Goal: Task Accomplishment & Management: Manage account settings

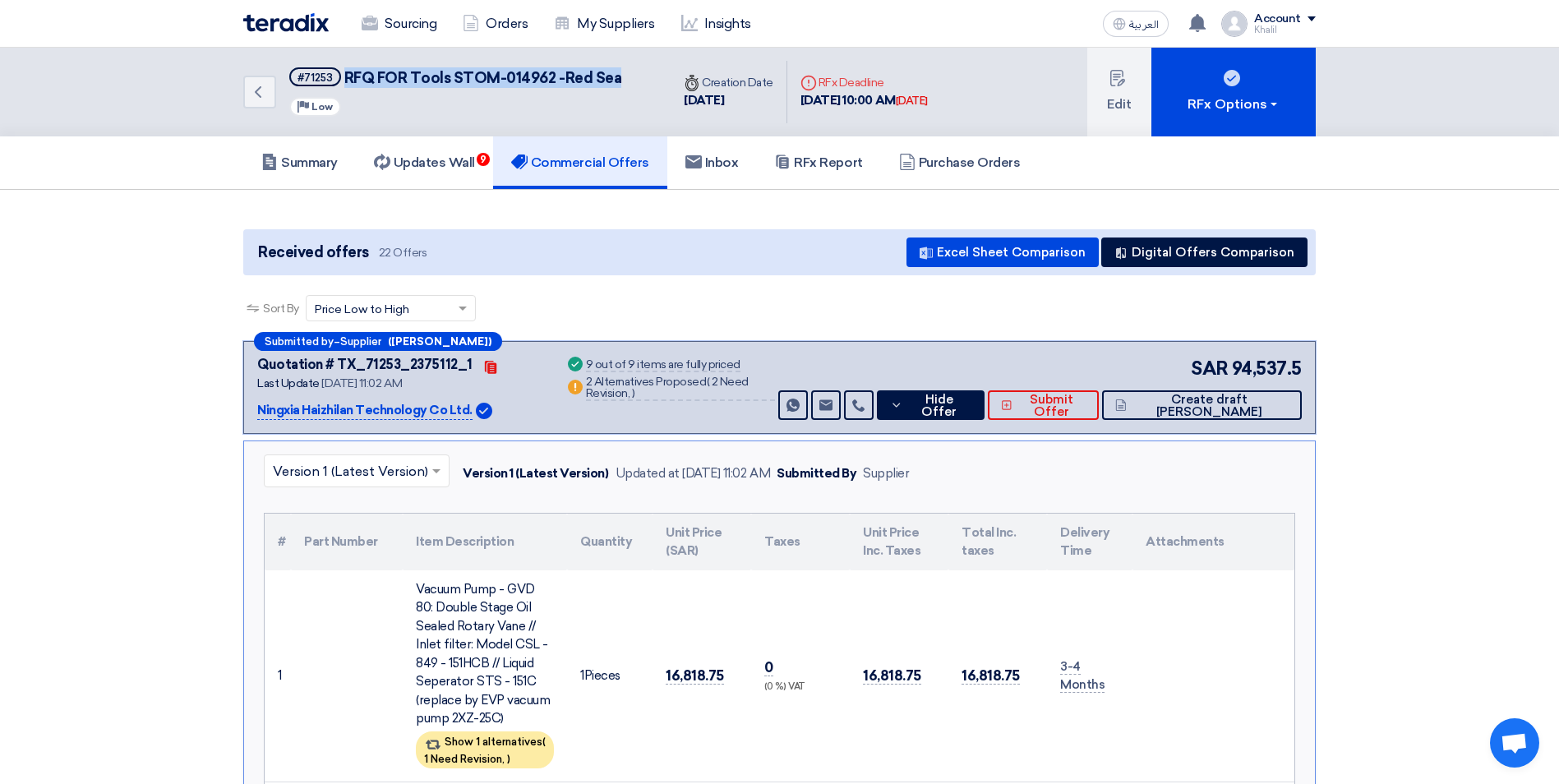
click at [409, 22] on link "Sourcing" at bounding box center [399, 24] width 101 height 36
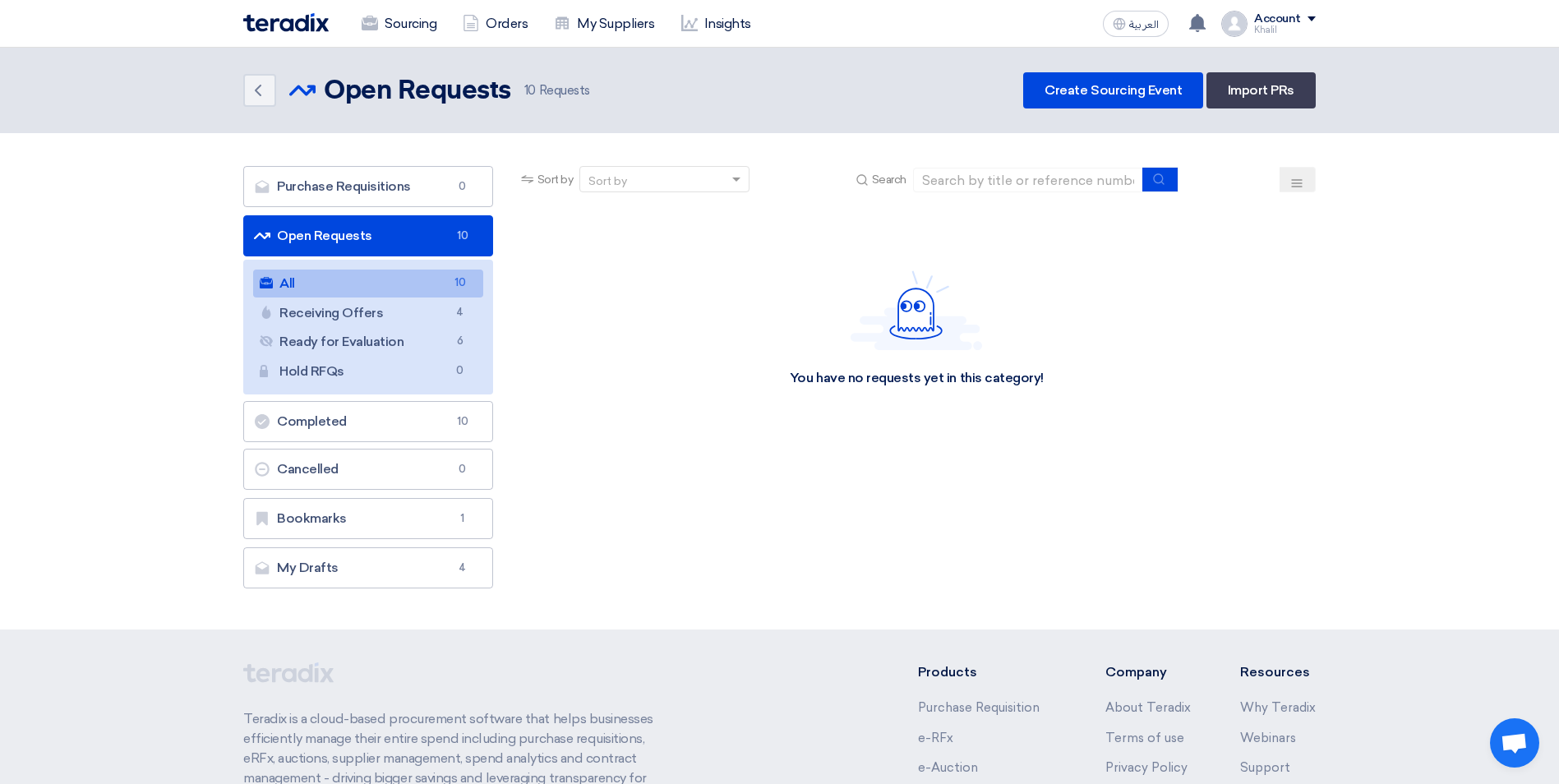
click at [456, 288] on span "10" at bounding box center [460, 283] width 20 height 17
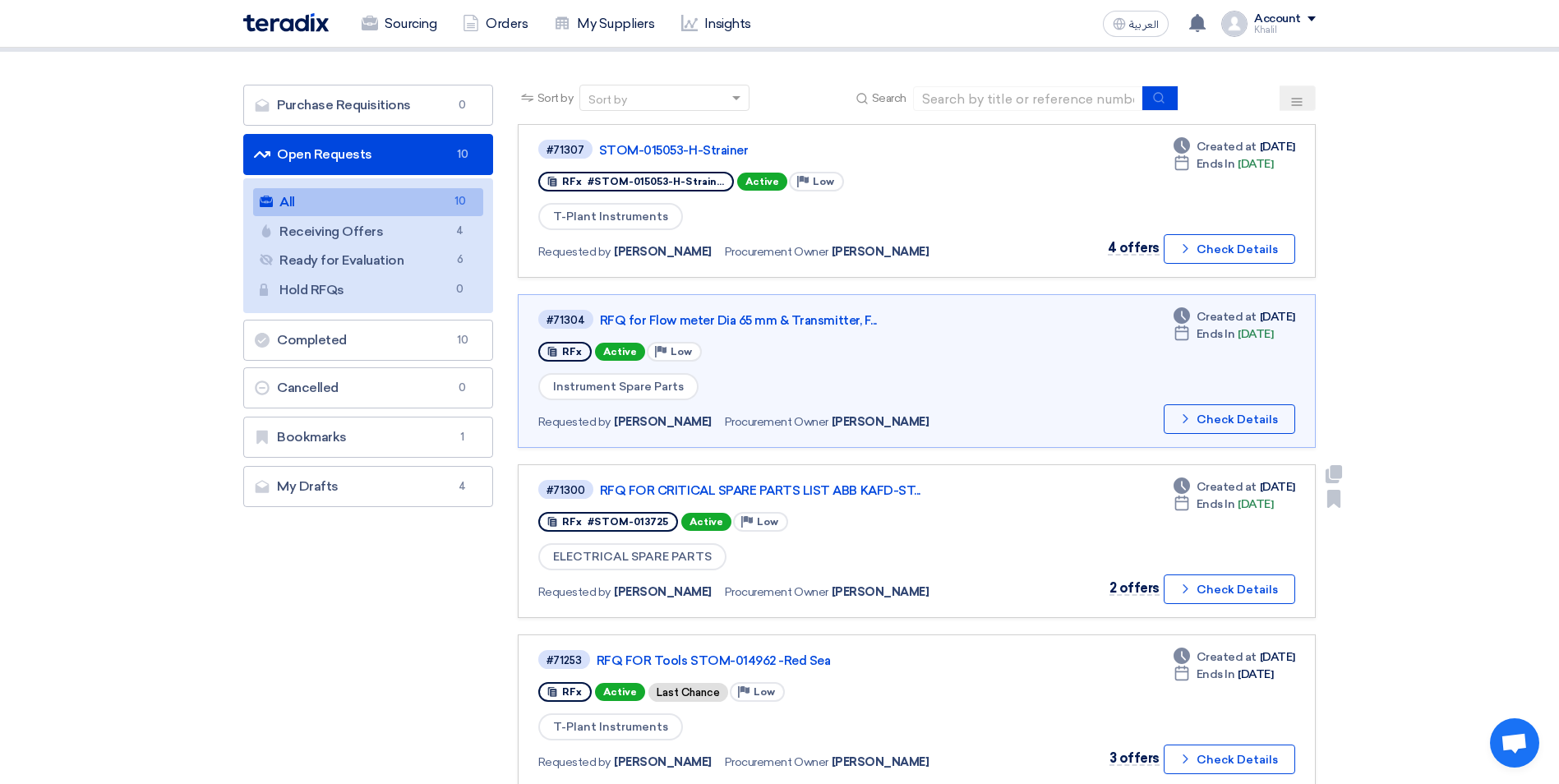
scroll to position [82, 0]
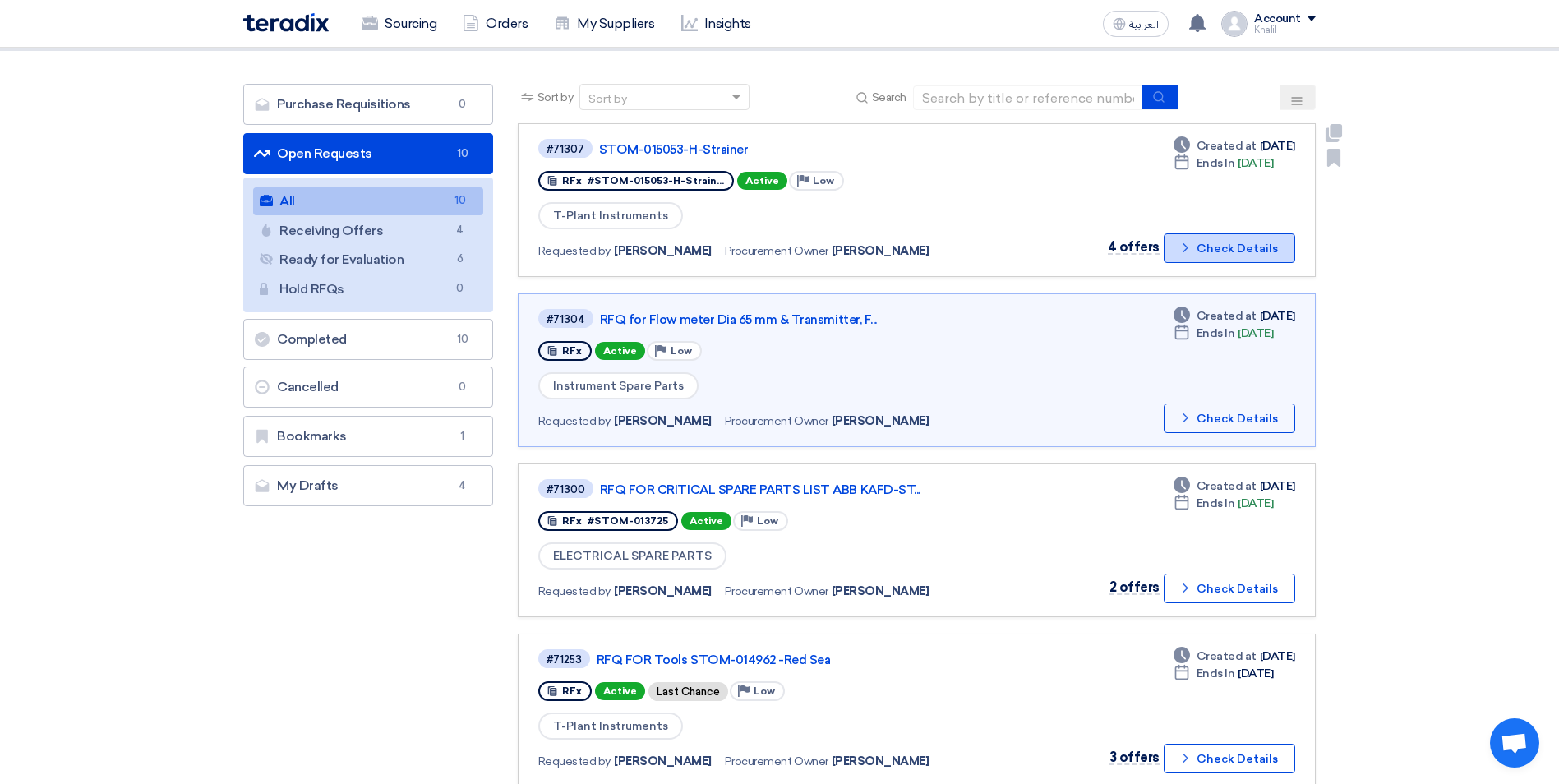
click at [1187, 250] on icon "Check details" at bounding box center [1185, 248] width 15 height 15
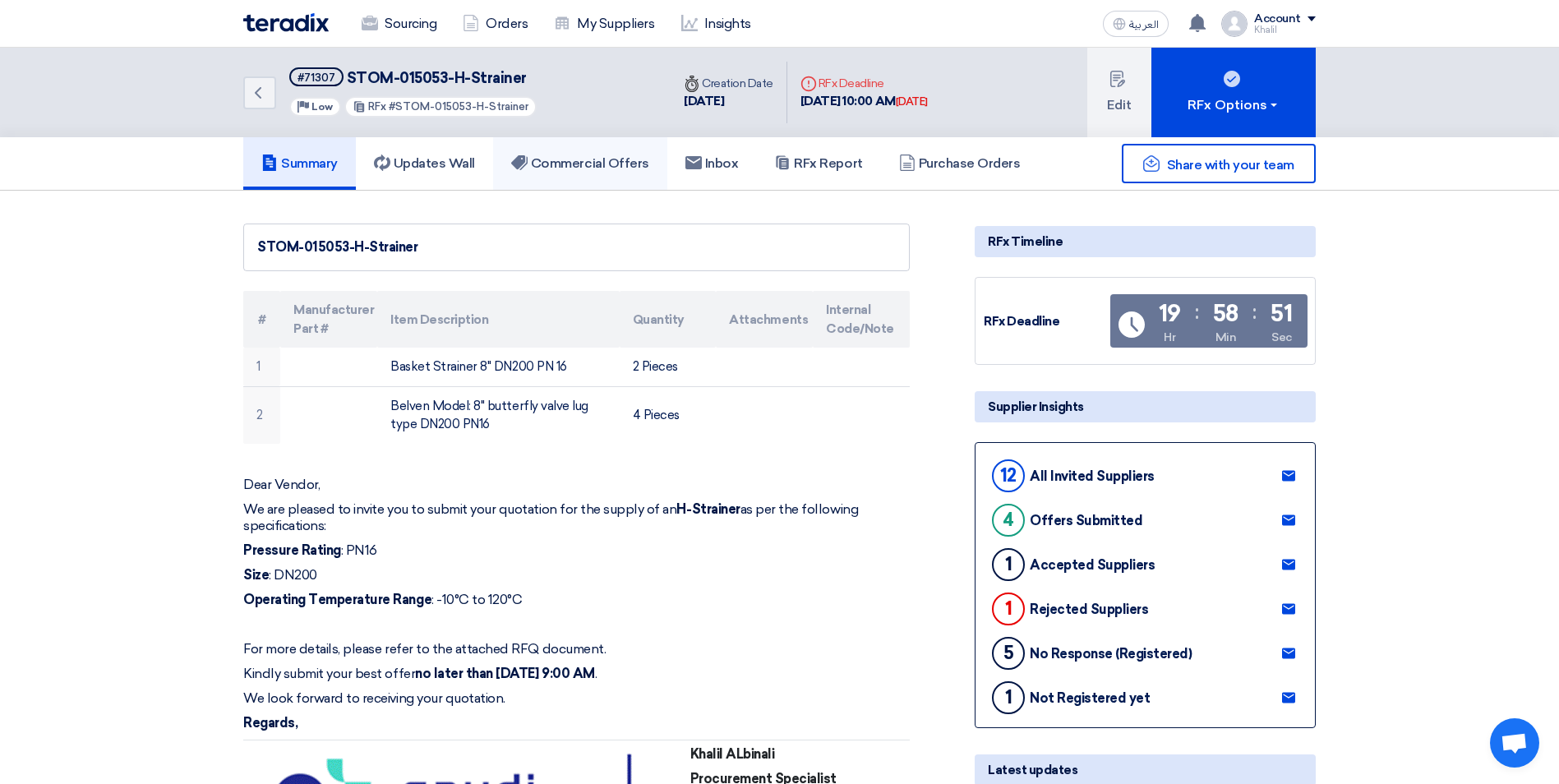
click at [556, 161] on h5 "Commercial Offers" at bounding box center [580, 163] width 138 height 16
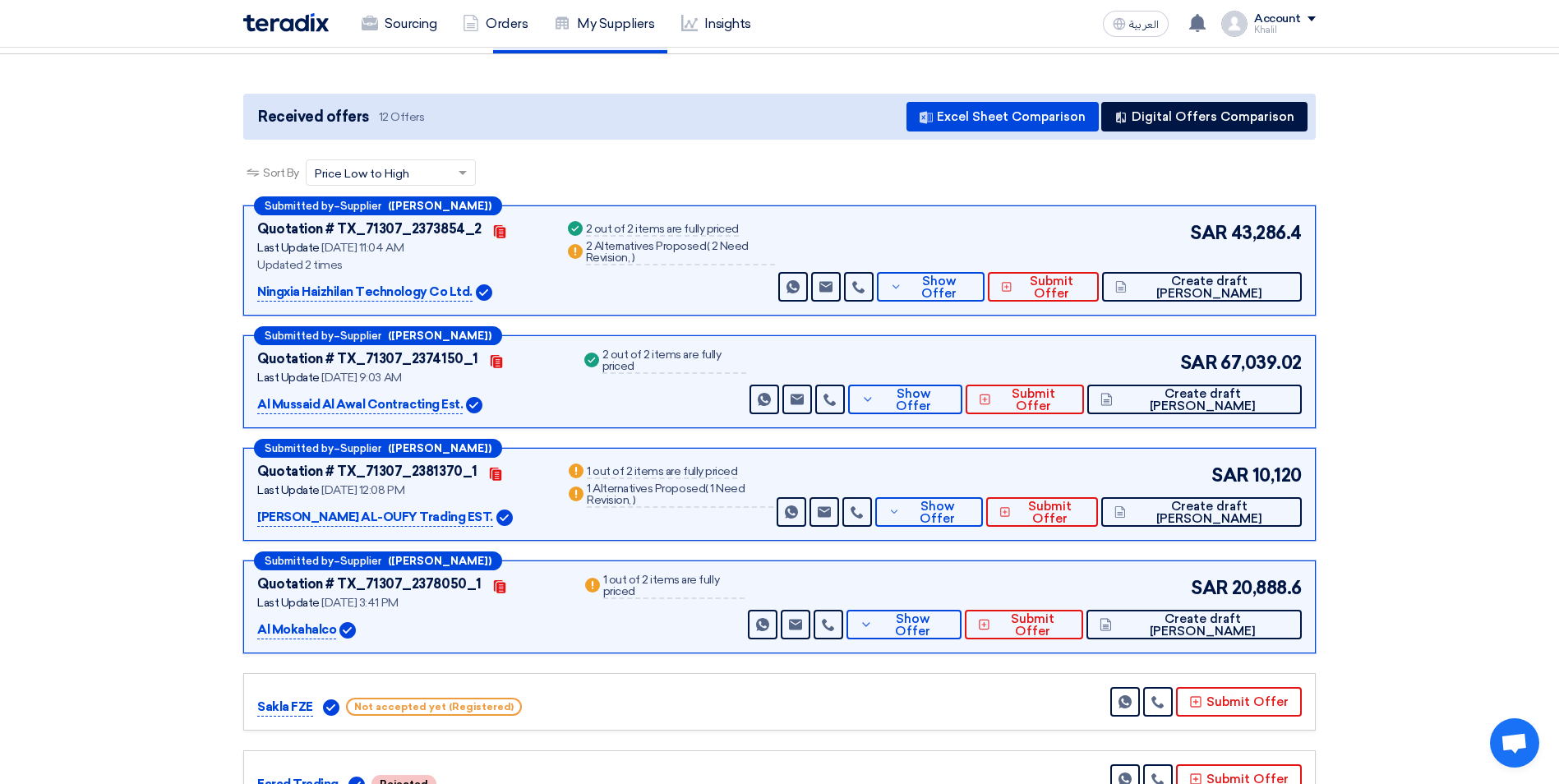
scroll to position [164, 0]
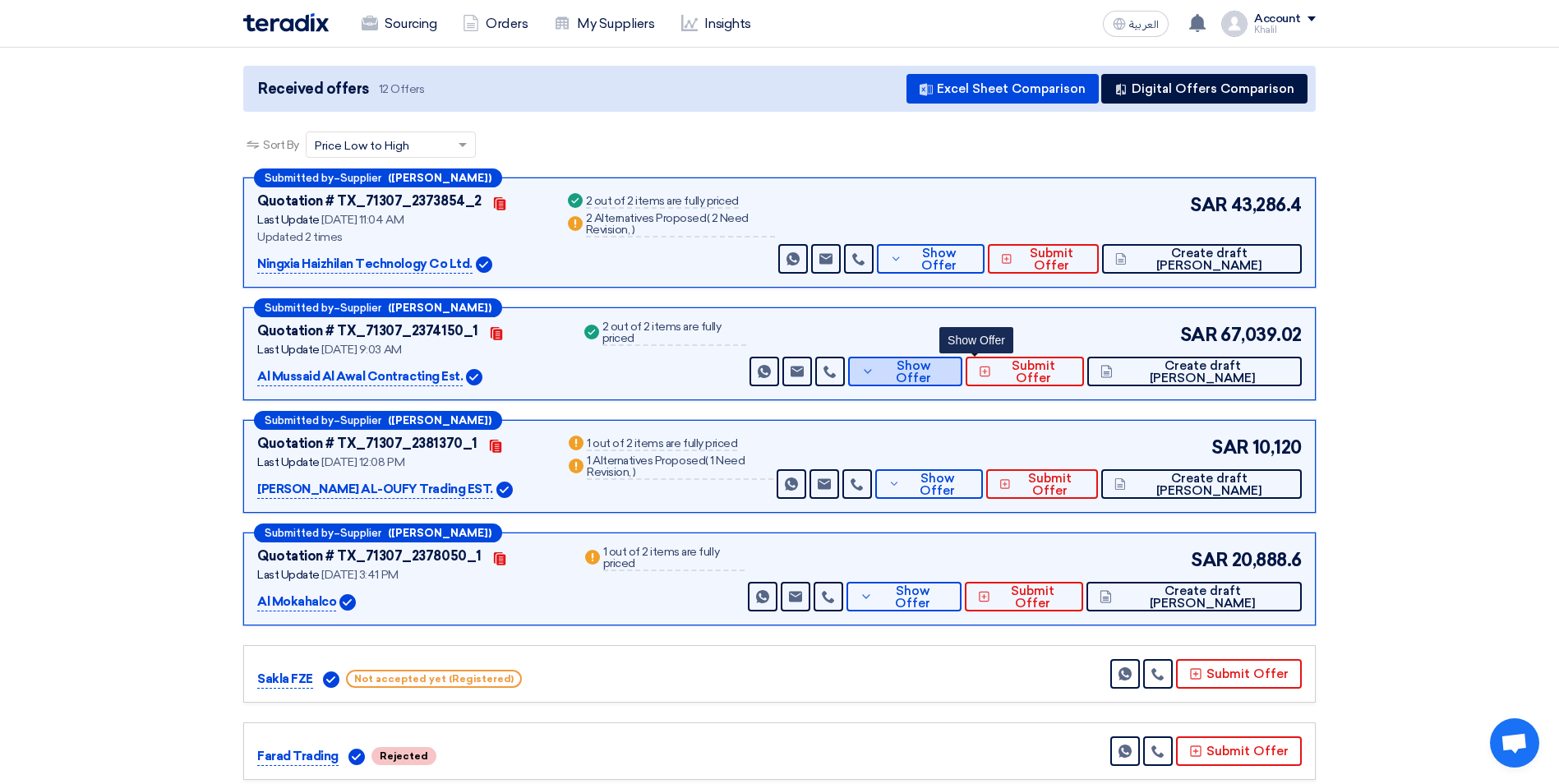
click at [943, 384] on button "Show Offer" at bounding box center [905, 371] width 114 height 30
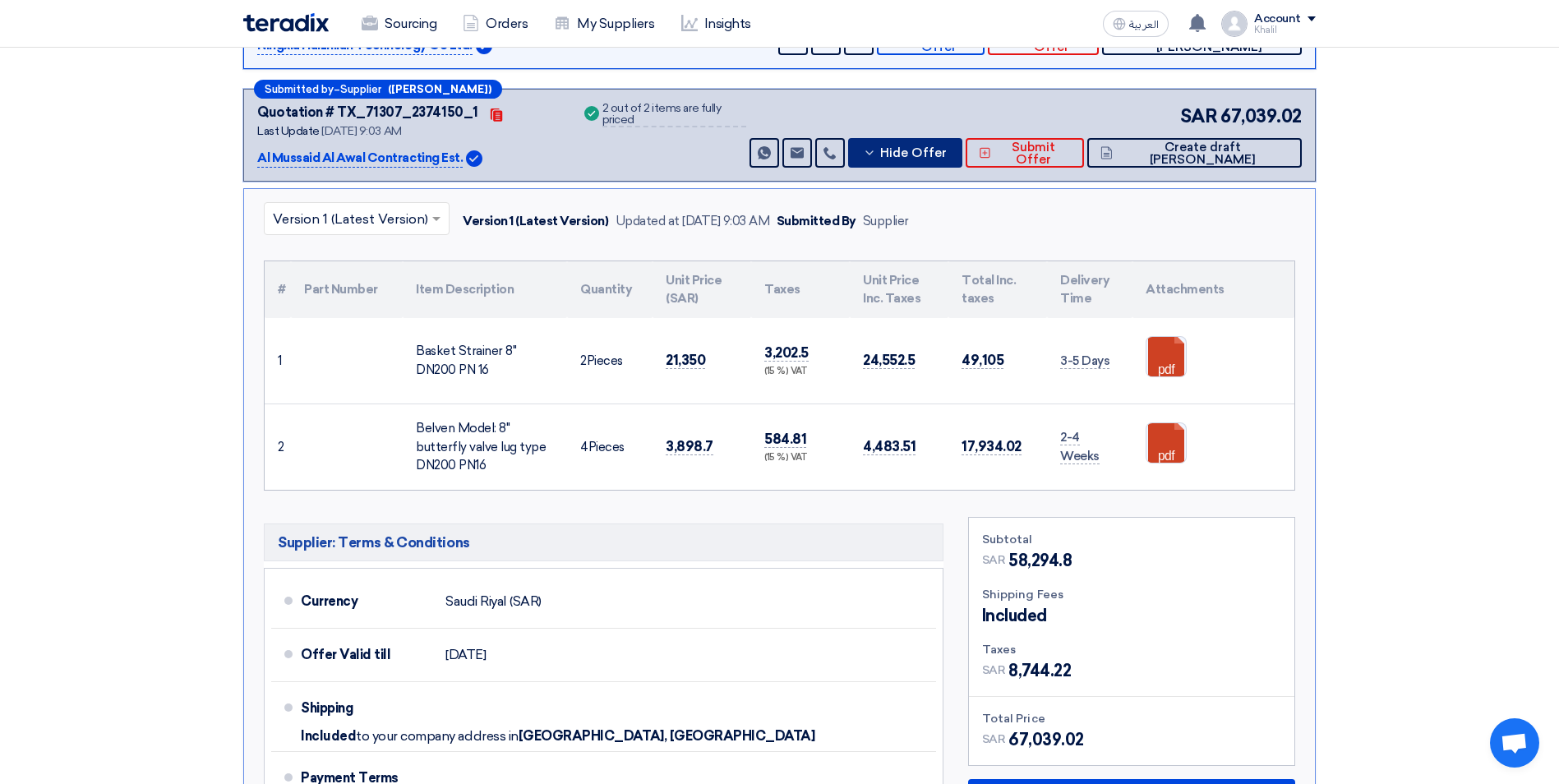
scroll to position [411, 0]
